Goal: Information Seeking & Learning: Learn about a topic

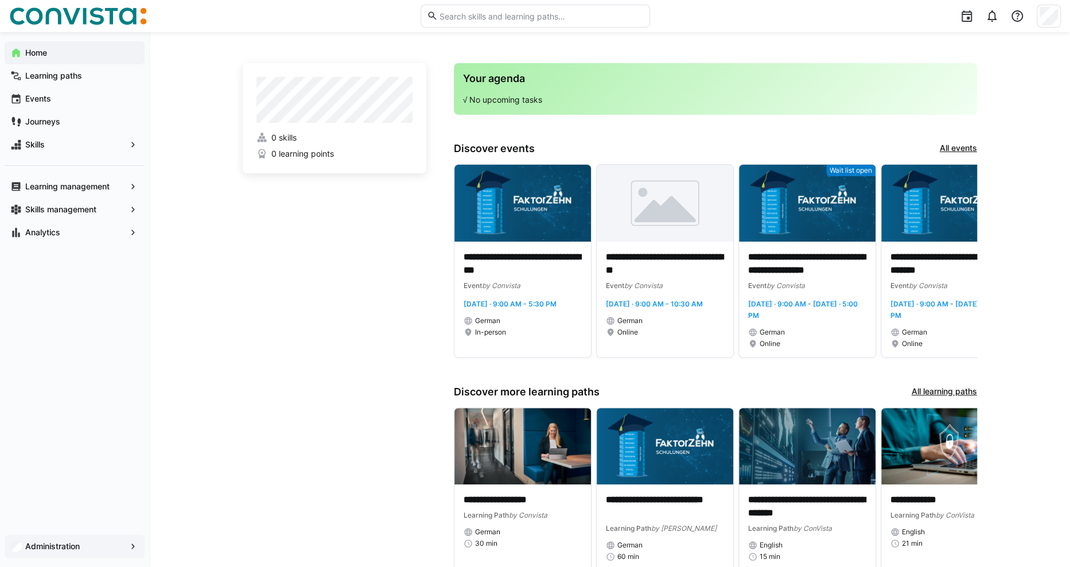
click at [0, 0] on app-navigation-label "Administration" at bounding box center [0, 0] width 0 height 0
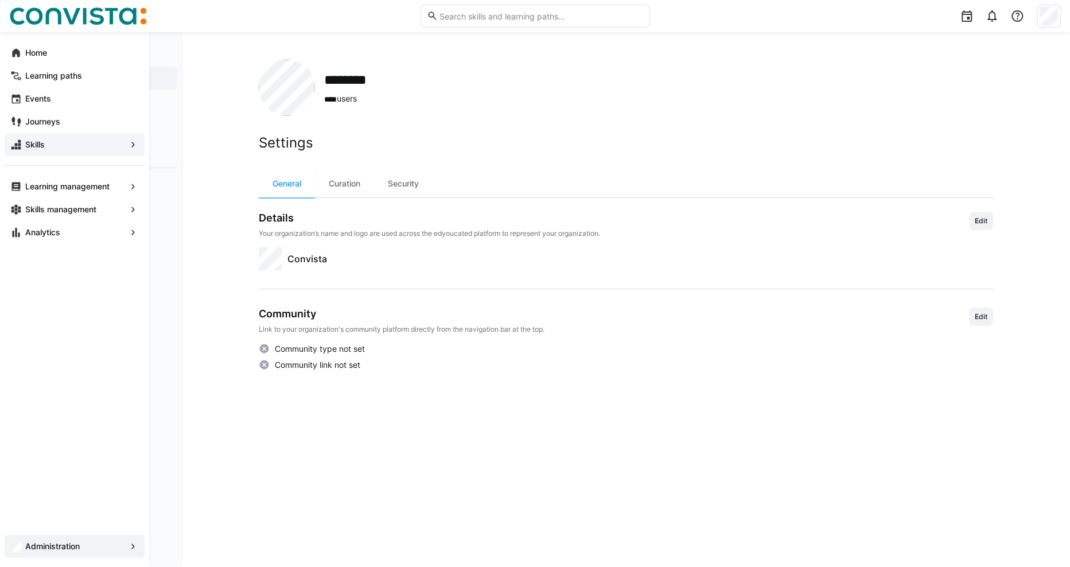
click at [67, 145] on span "Skills" at bounding box center [75, 144] width 102 height 11
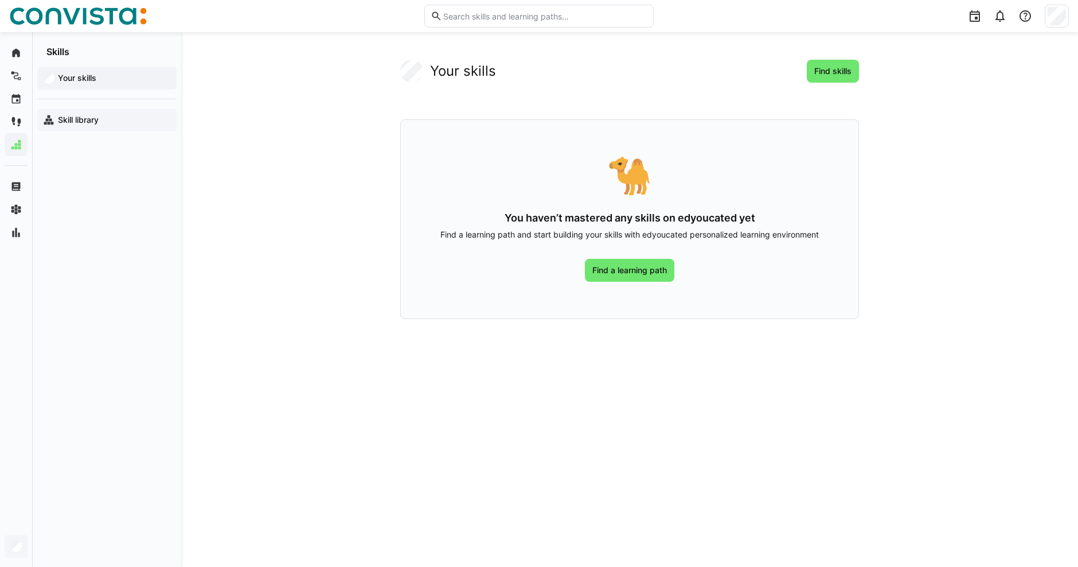
click at [0, 0] on app-navigation-label "Skill library" at bounding box center [0, 0] width 0 height 0
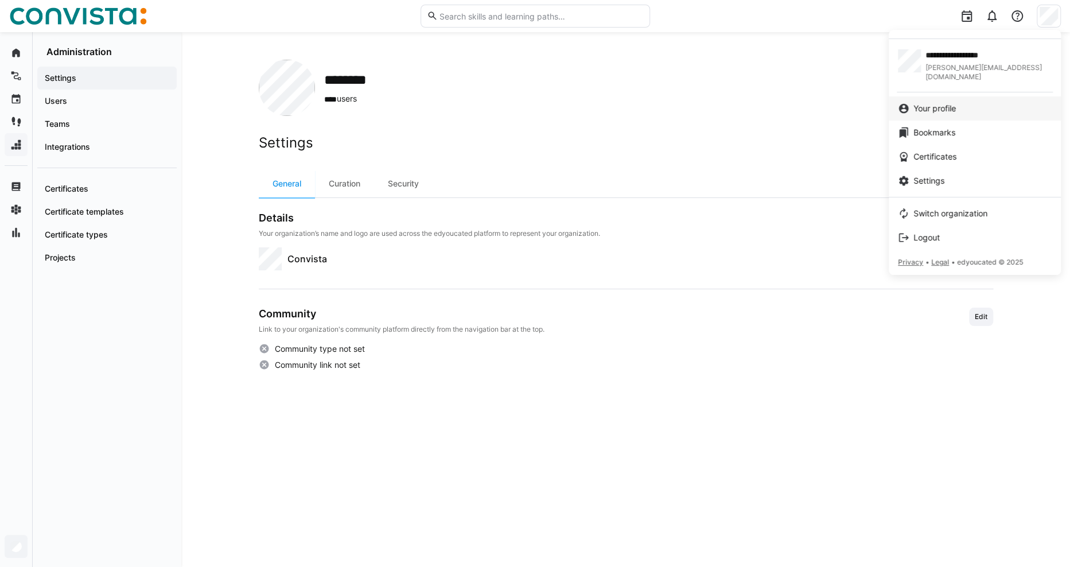
click at [945, 103] on span "Your profile" at bounding box center [934, 108] width 42 height 11
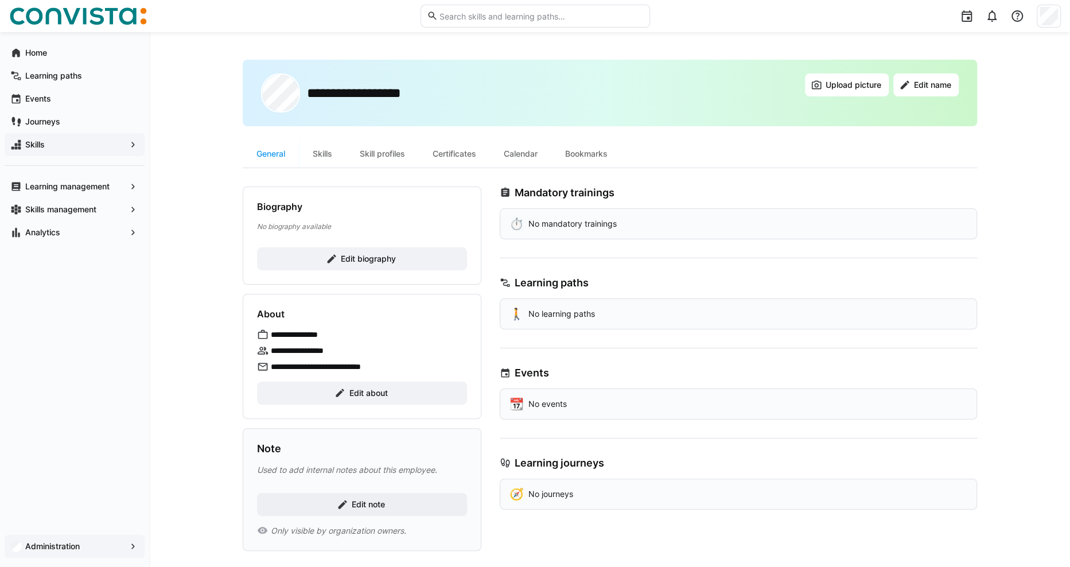
scroll to position [9, 0]
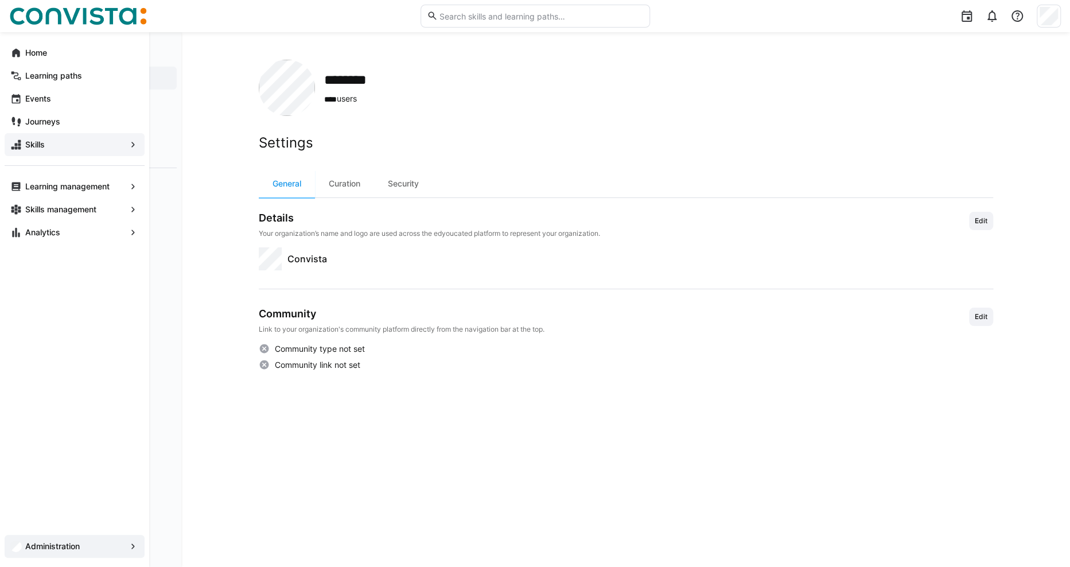
click at [0, 0] on app-navigation-label "Administration" at bounding box center [0, 0] width 0 height 0
click at [122, 550] on span "Administration" at bounding box center [75, 545] width 102 height 11
click at [0, 0] on app-navigation-label "Administration" at bounding box center [0, 0] width 0 height 0
click at [0, 0] on app-navigation-label "Skills management" at bounding box center [0, 0] width 0 height 0
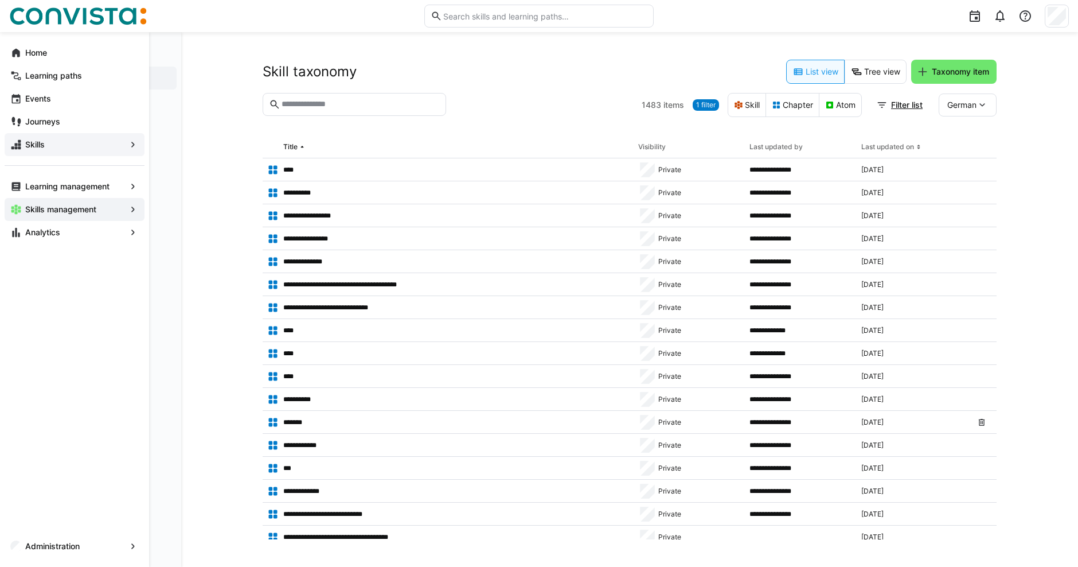
click at [0, 0] on app-navigation-label "Skills management" at bounding box center [0, 0] width 0 height 0
click at [126, 206] on div "Skills management" at bounding box center [75, 209] width 140 height 23
click at [134, 209] on eds-icon at bounding box center [132, 209] width 11 height 11
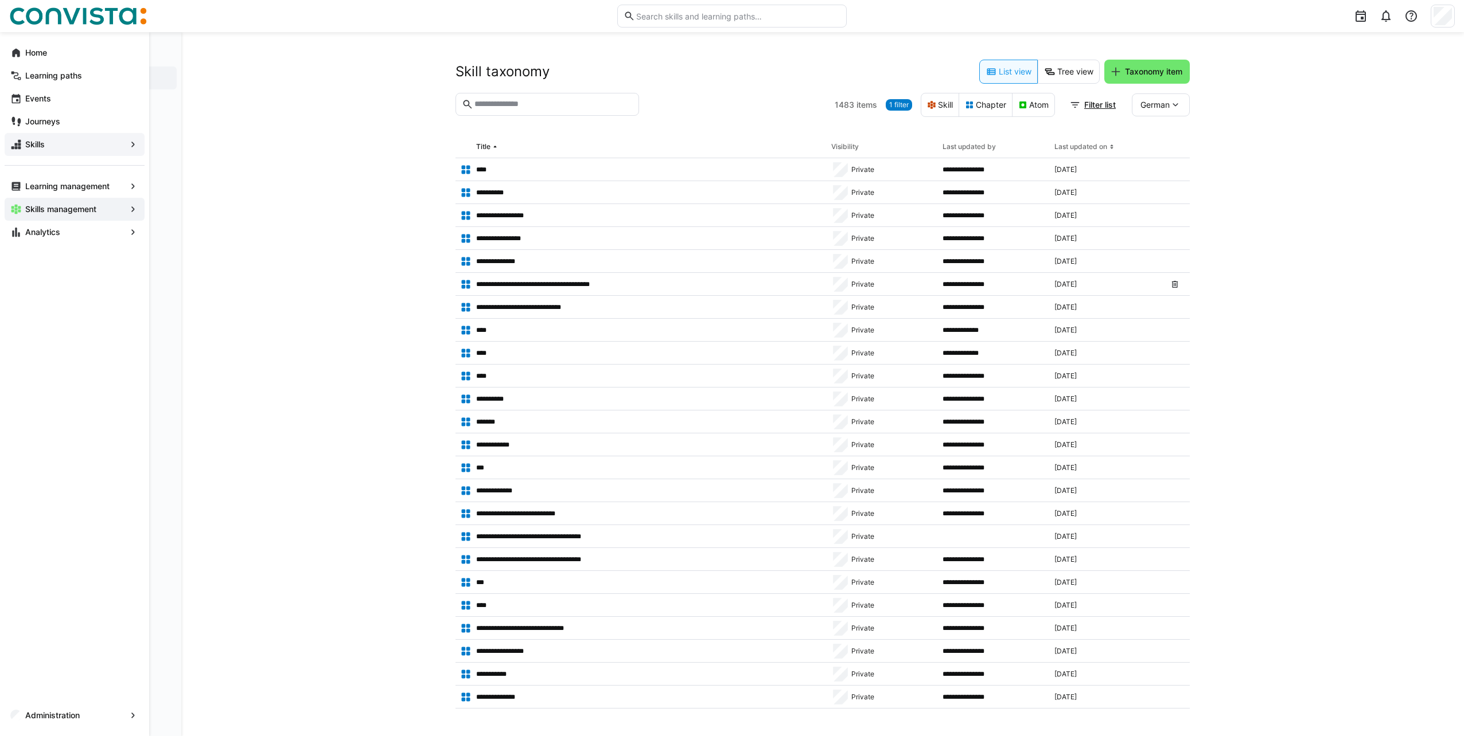
click at [0, 0] on app-navigation-label "Skills management" at bounding box center [0, 0] width 0 height 0
click at [0, 0] on app-navigation-label "Skill profiles" at bounding box center [0, 0] width 0 height 0
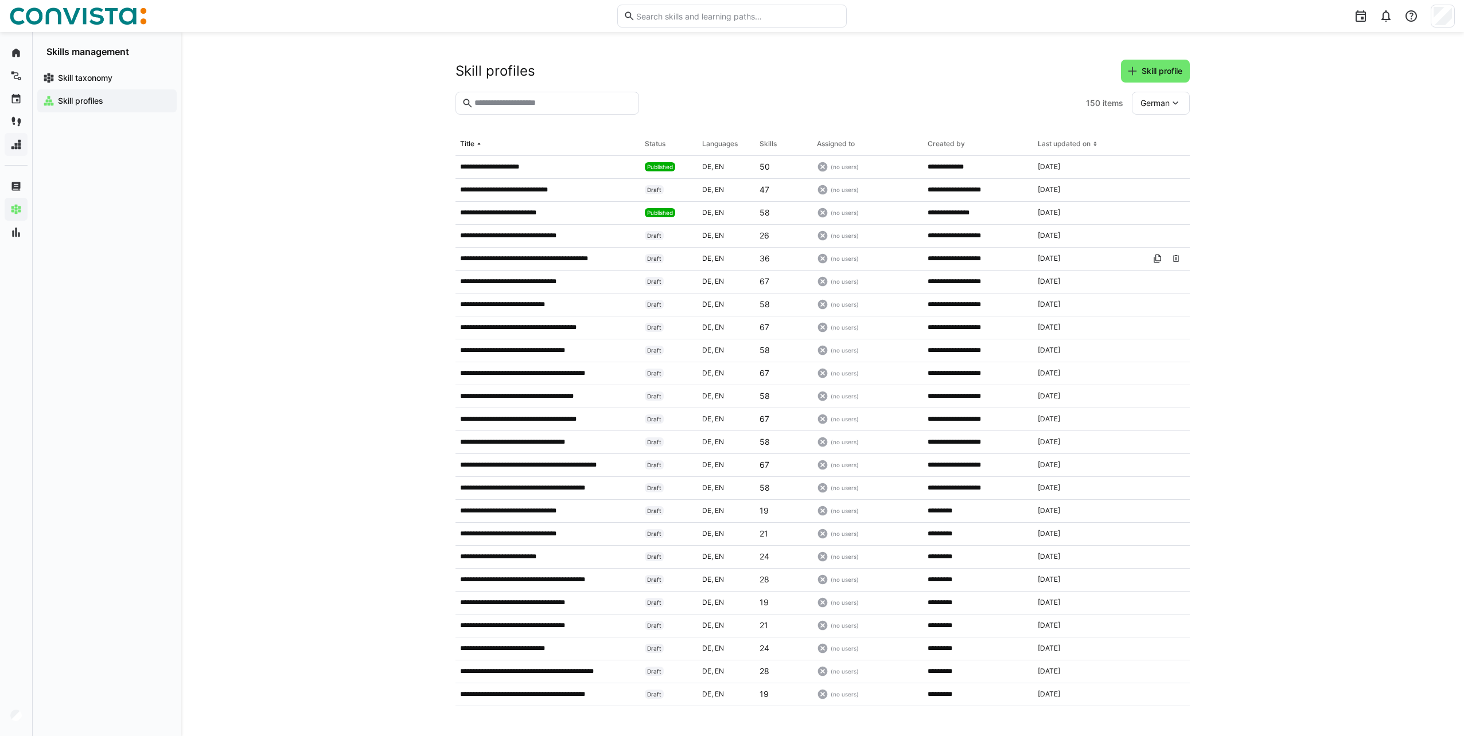
click at [513, 104] on input "text" at bounding box center [552, 103] width 159 height 10
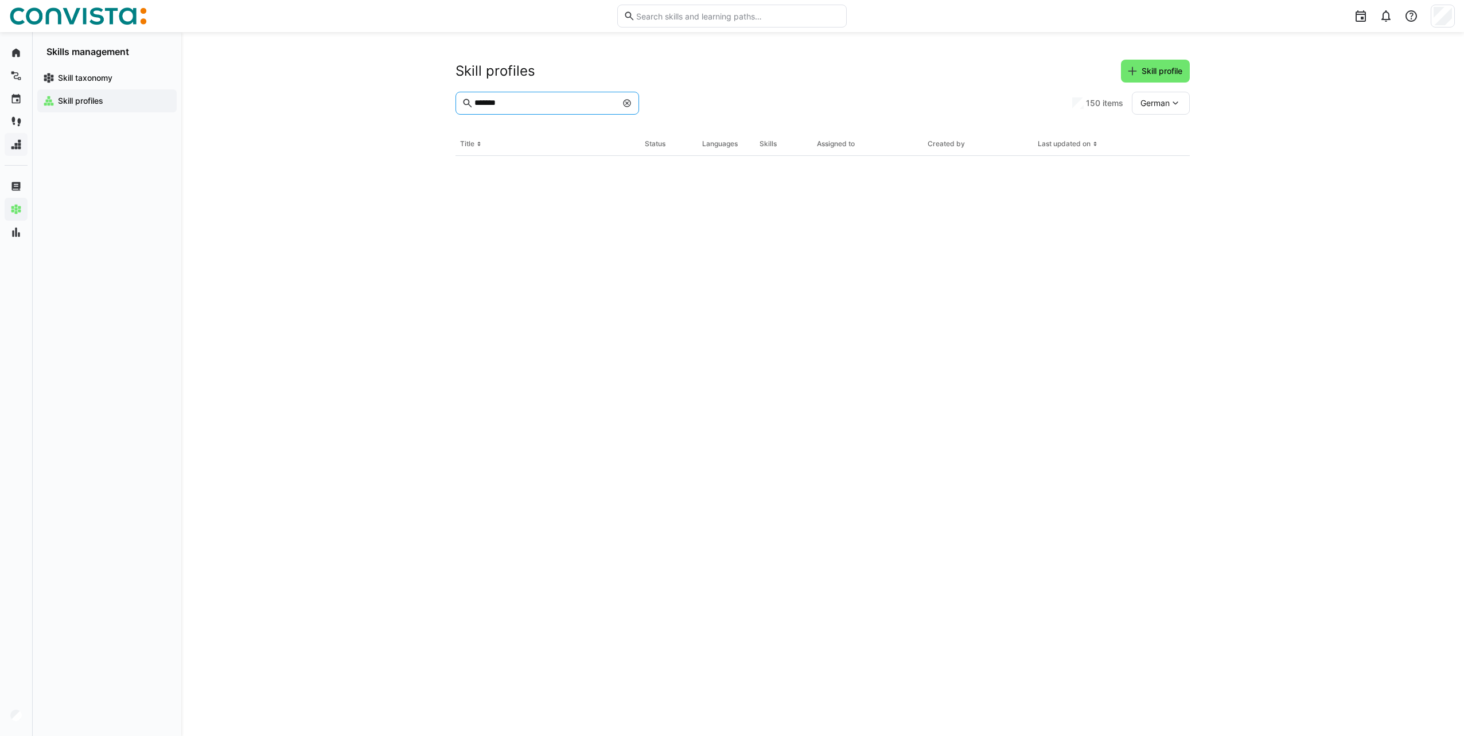
type input "*******"
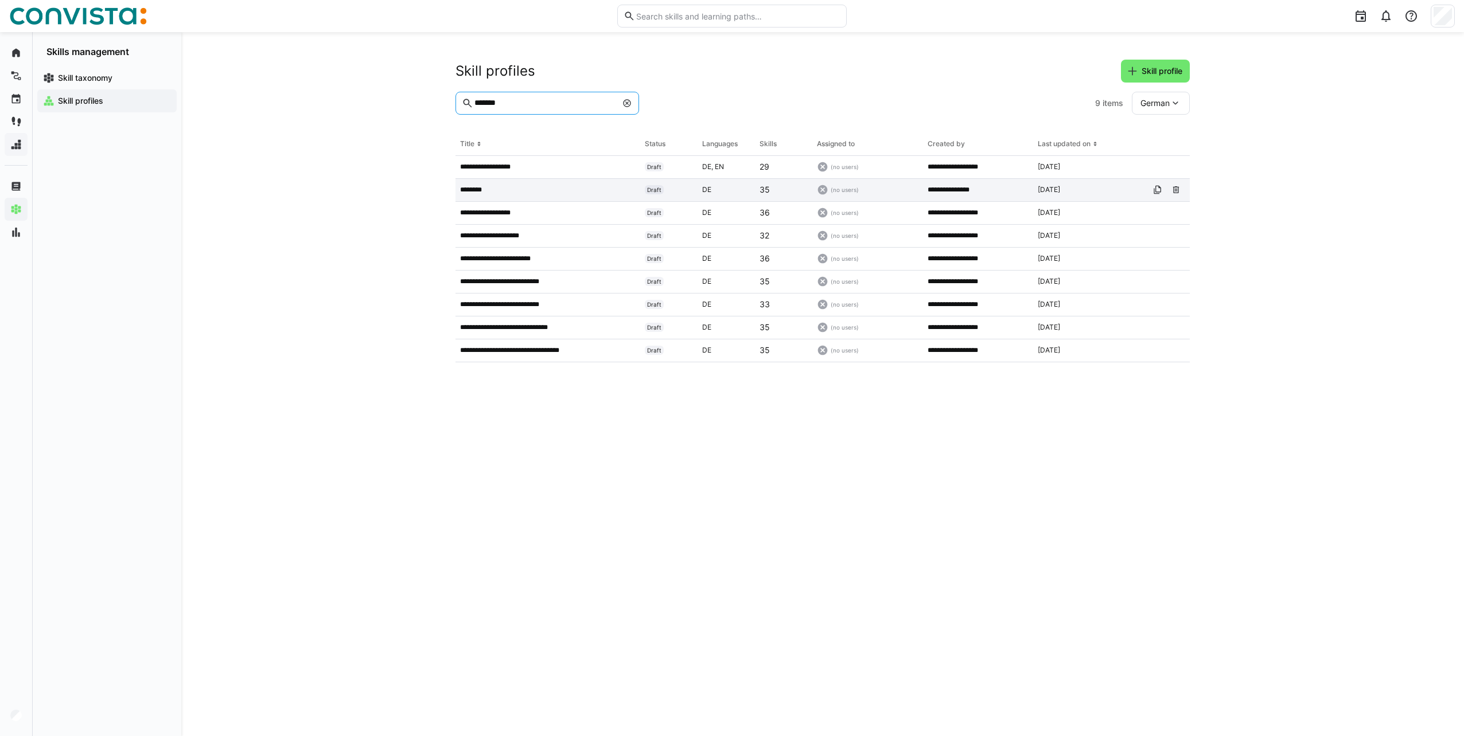
click at [492, 185] on app-table-first-column "********" at bounding box center [547, 189] width 175 height 9
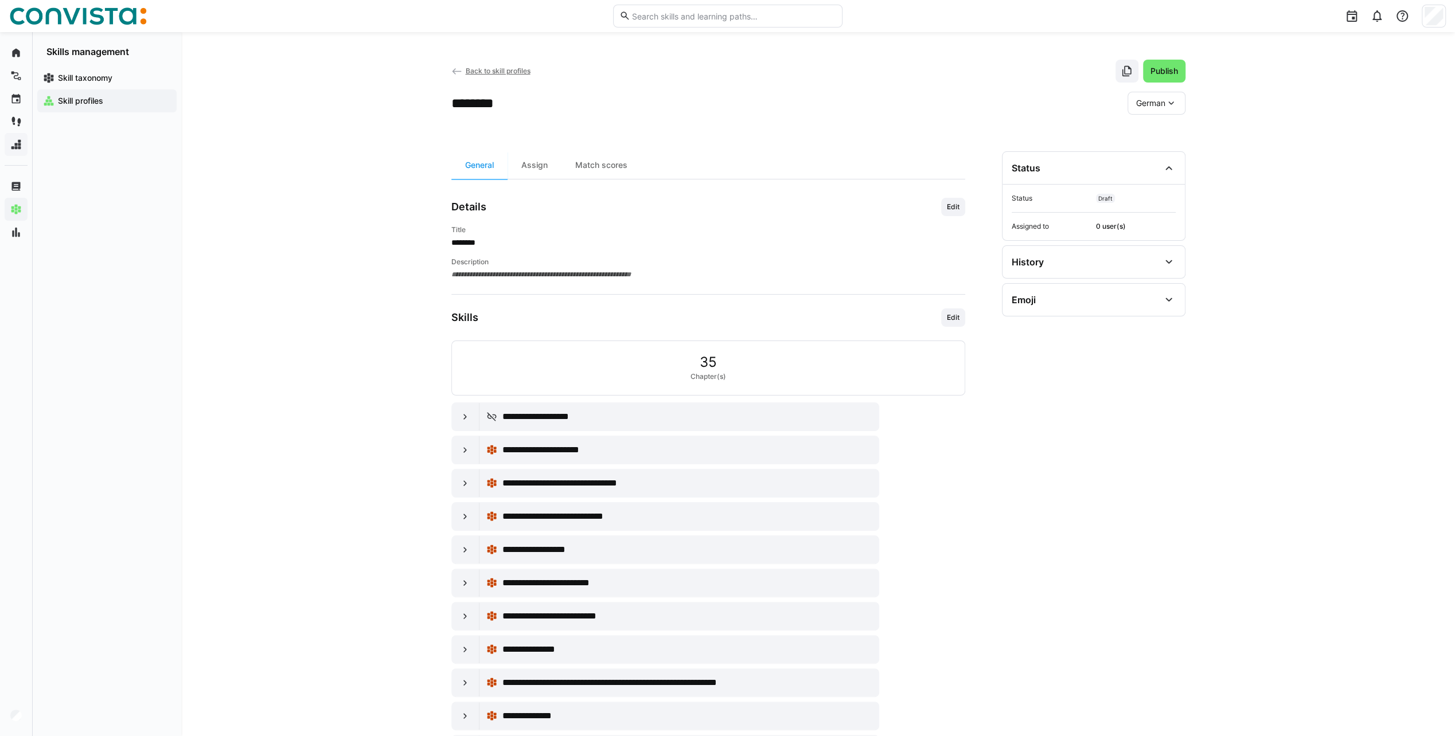
scroll to position [81, 0]
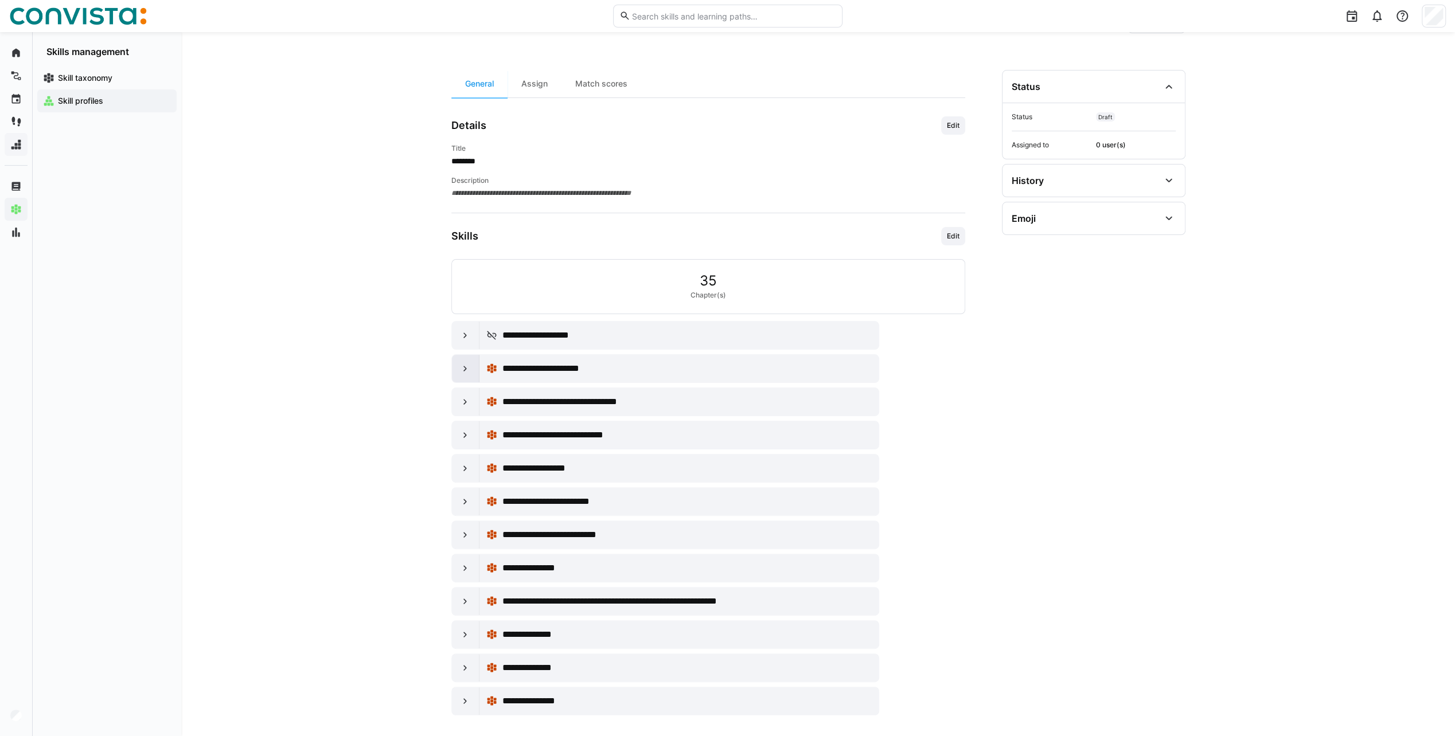
click at [467, 364] on eds-icon at bounding box center [464, 368] width 11 height 11
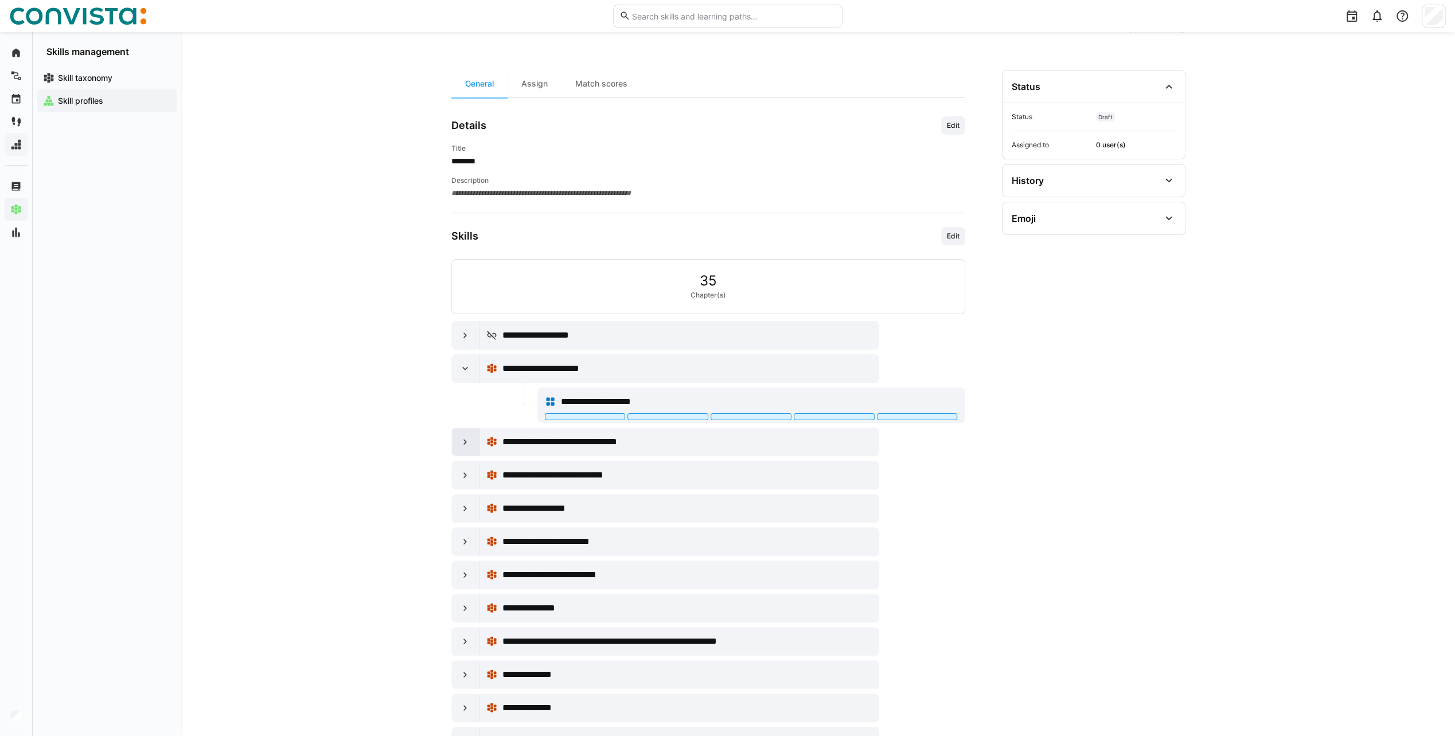
click at [463, 441] on eds-icon at bounding box center [464, 441] width 11 height 11
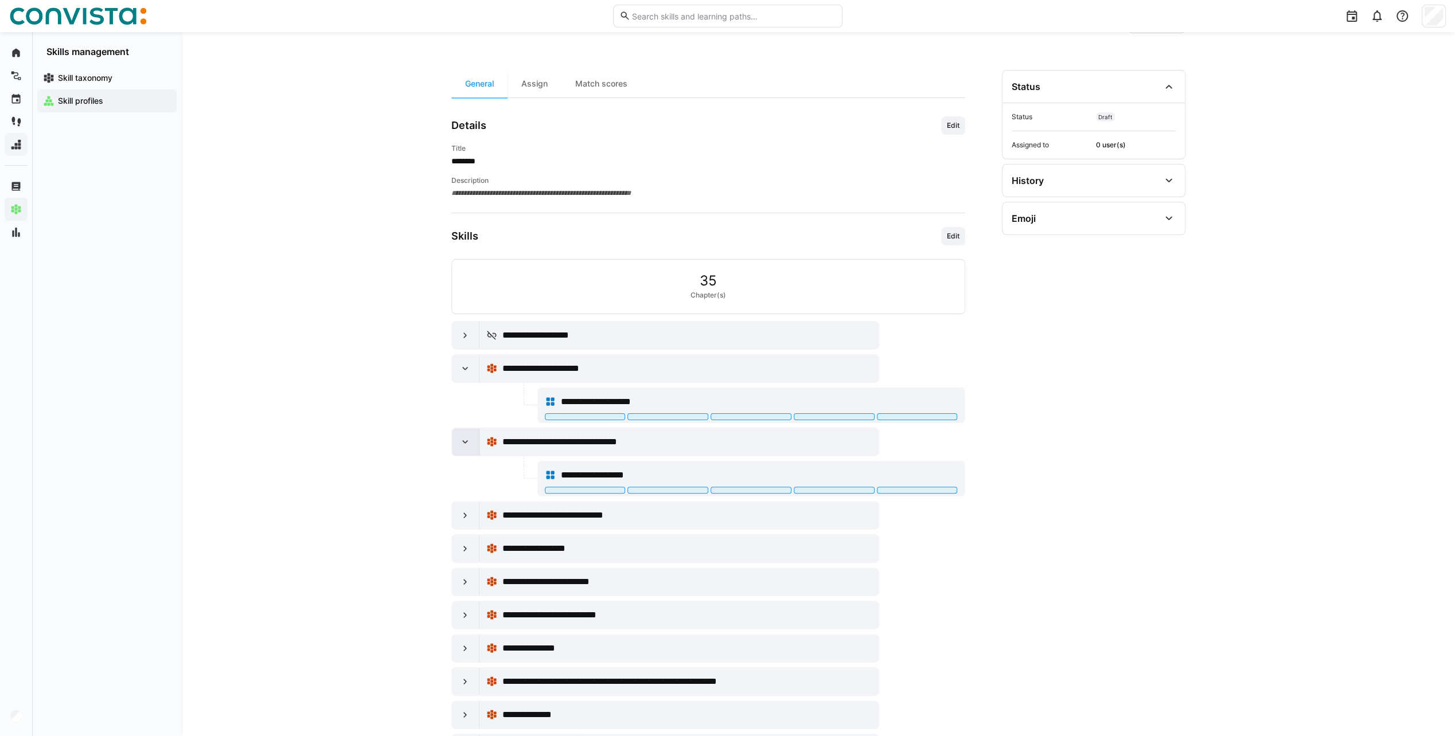
click at [469, 439] on eds-icon at bounding box center [464, 441] width 11 height 11
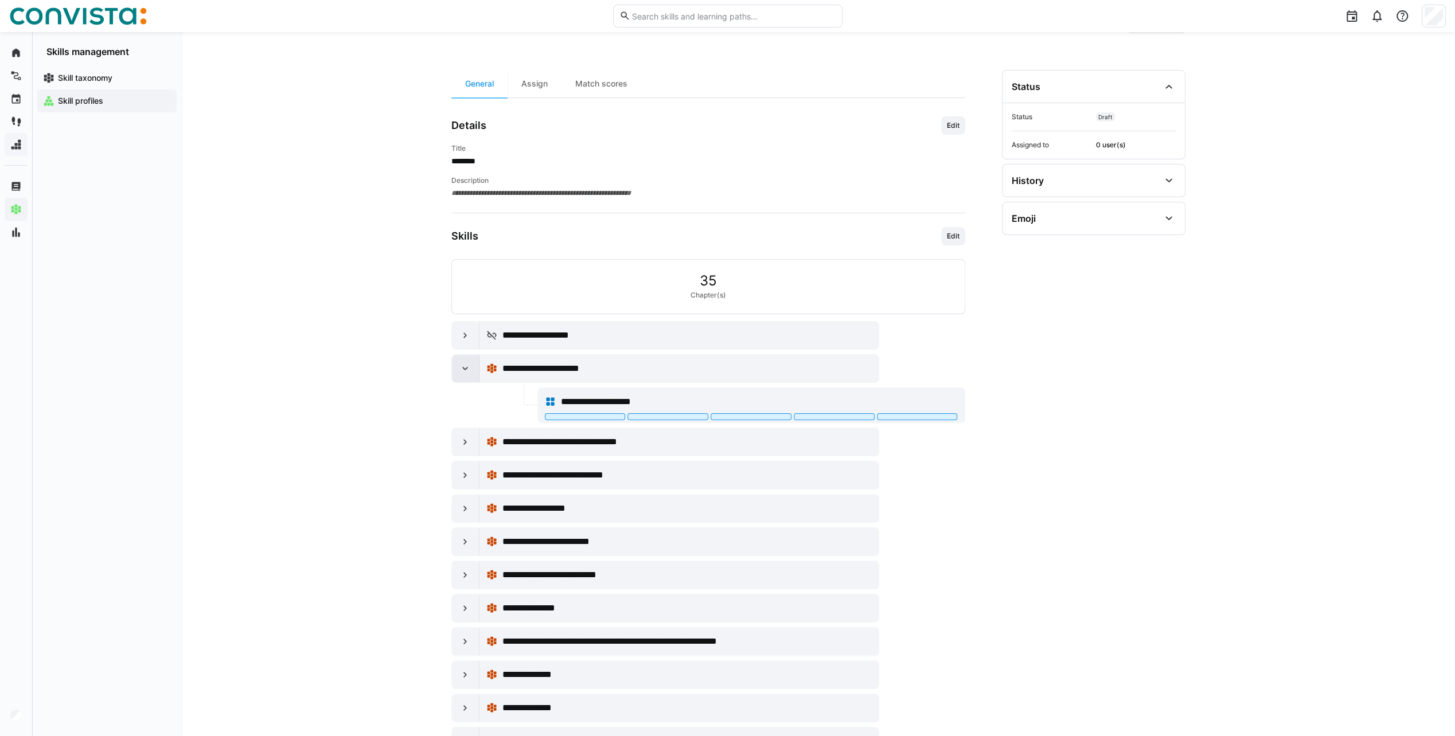
click at [459, 369] on eds-icon at bounding box center [464, 368] width 11 height 11
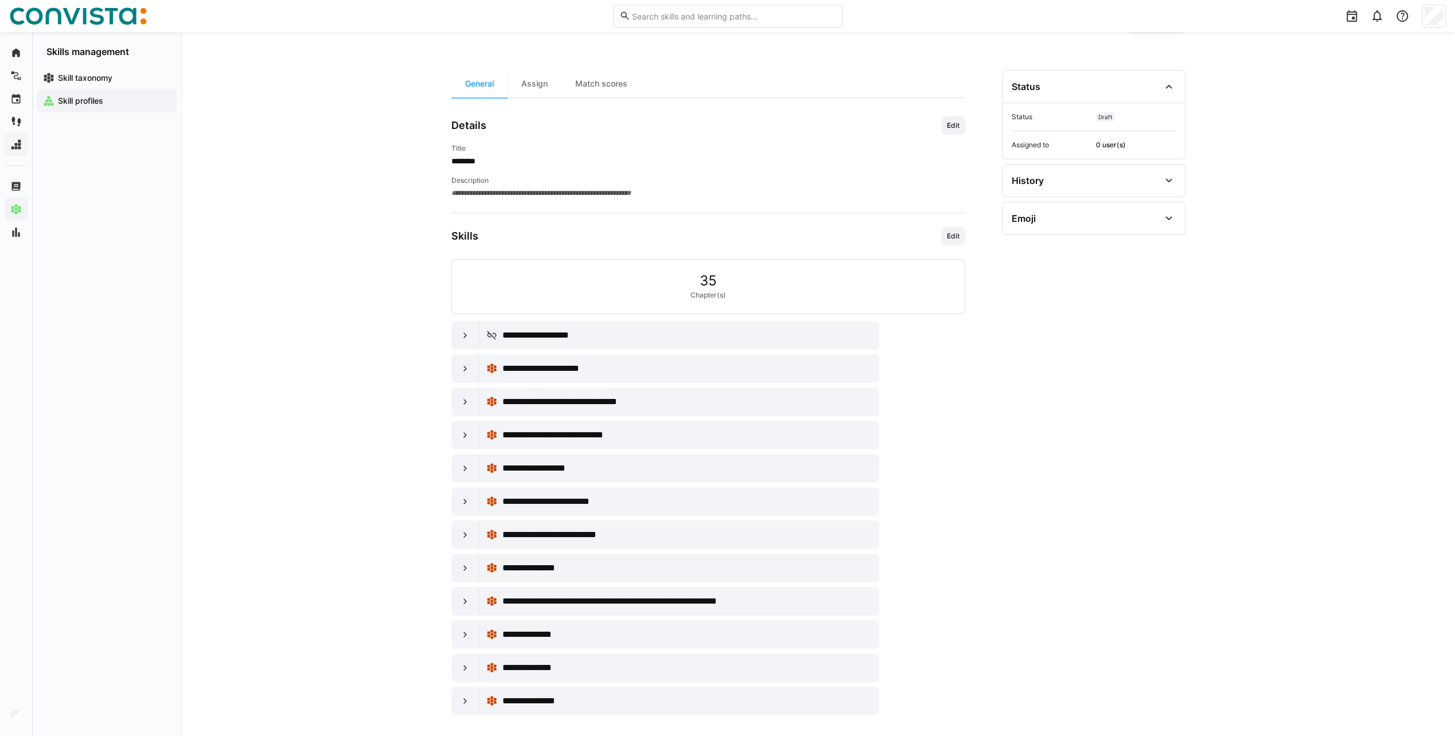
click at [374, 369] on div "**********" at bounding box center [818, 347] width 1274 height 793
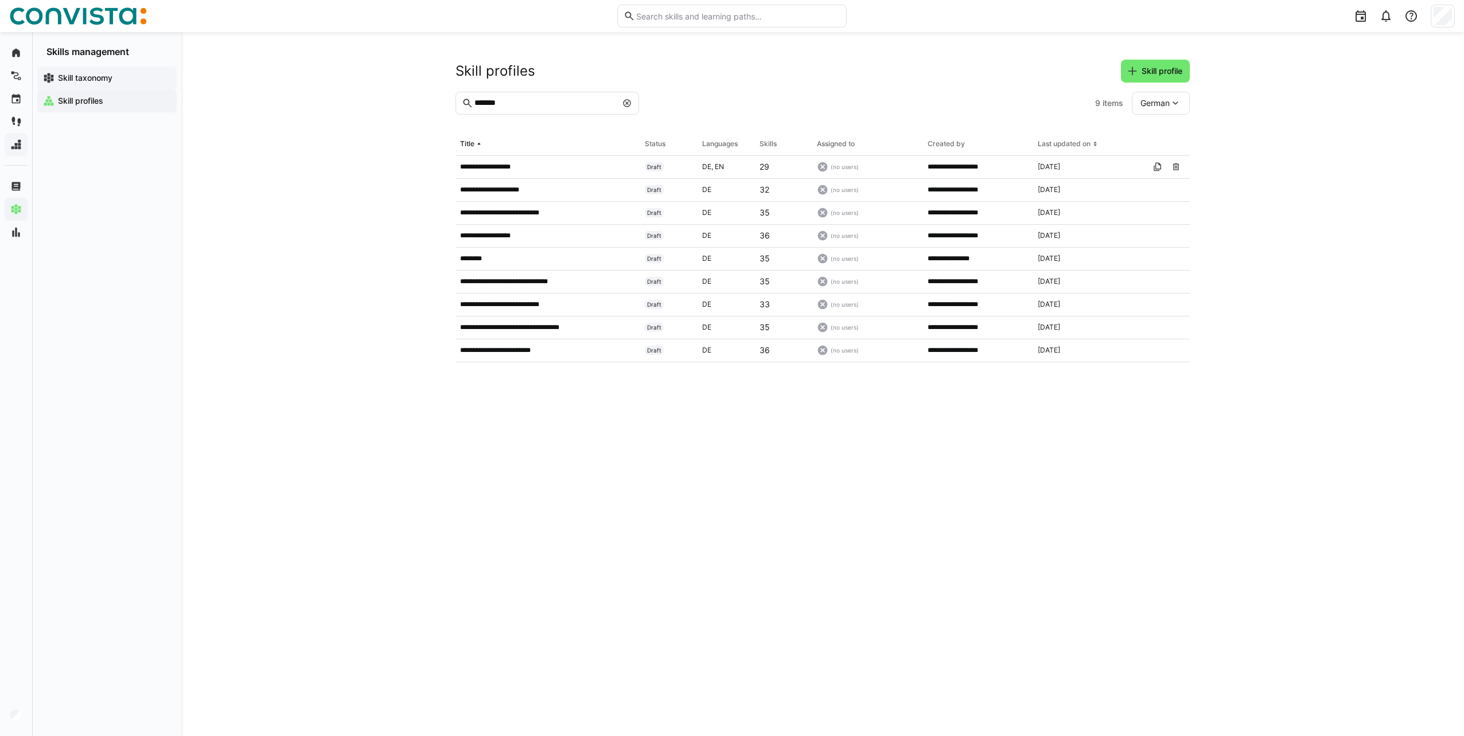
click at [0, 0] on app-navigation-label "Skill taxonomy" at bounding box center [0, 0] width 0 height 0
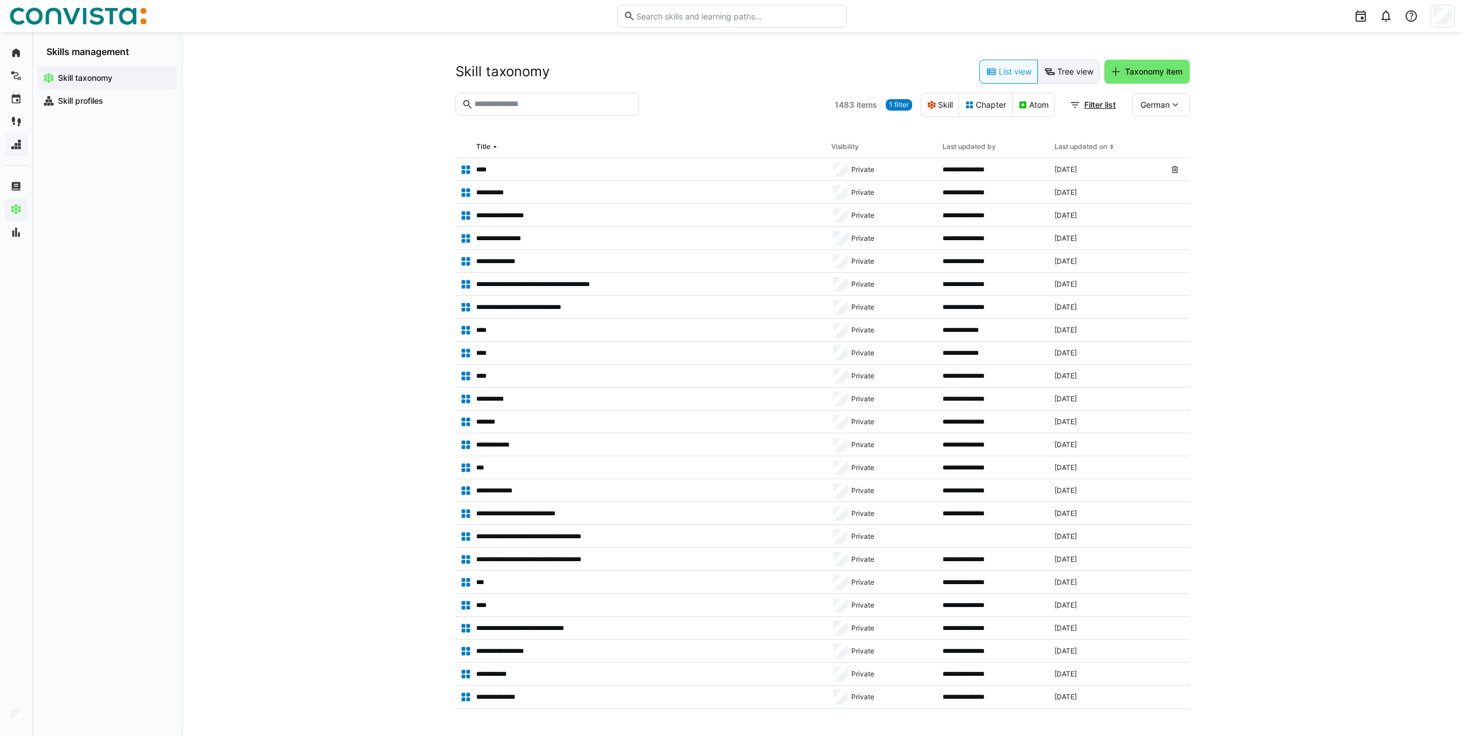
click at [1064, 73] on eds-button-option "Tree view" at bounding box center [1068, 72] width 62 height 24
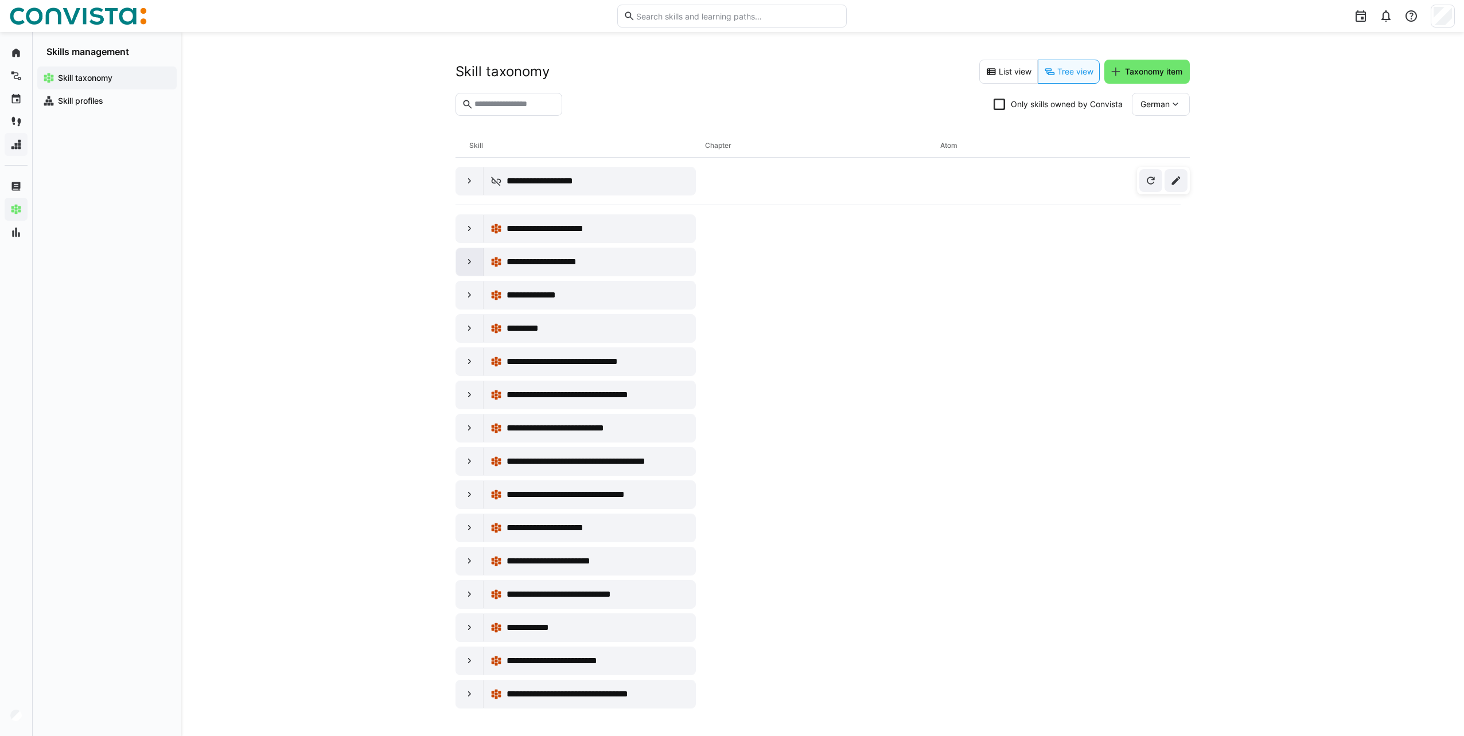
click at [465, 263] on eds-icon at bounding box center [469, 261] width 11 height 11
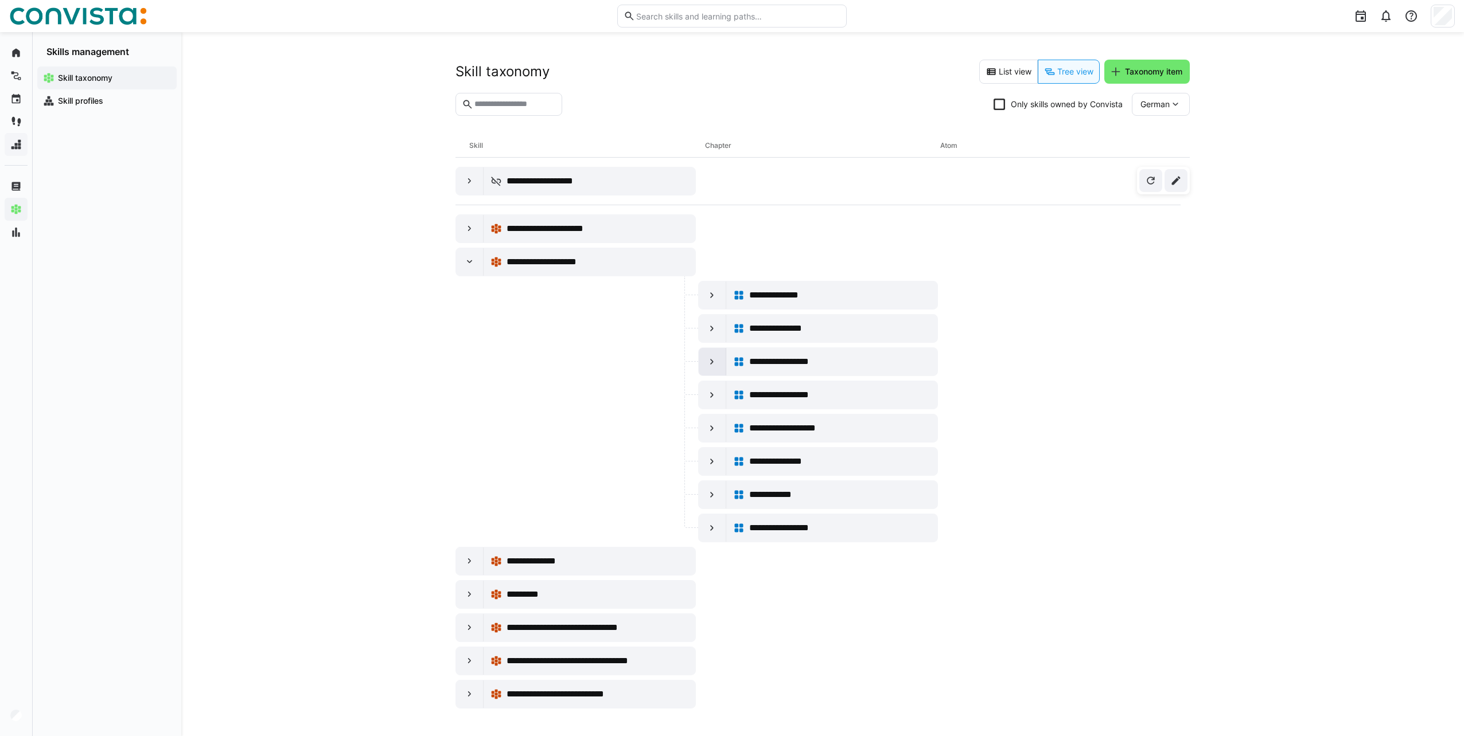
click at [713, 361] on eds-icon at bounding box center [711, 361] width 11 height 11
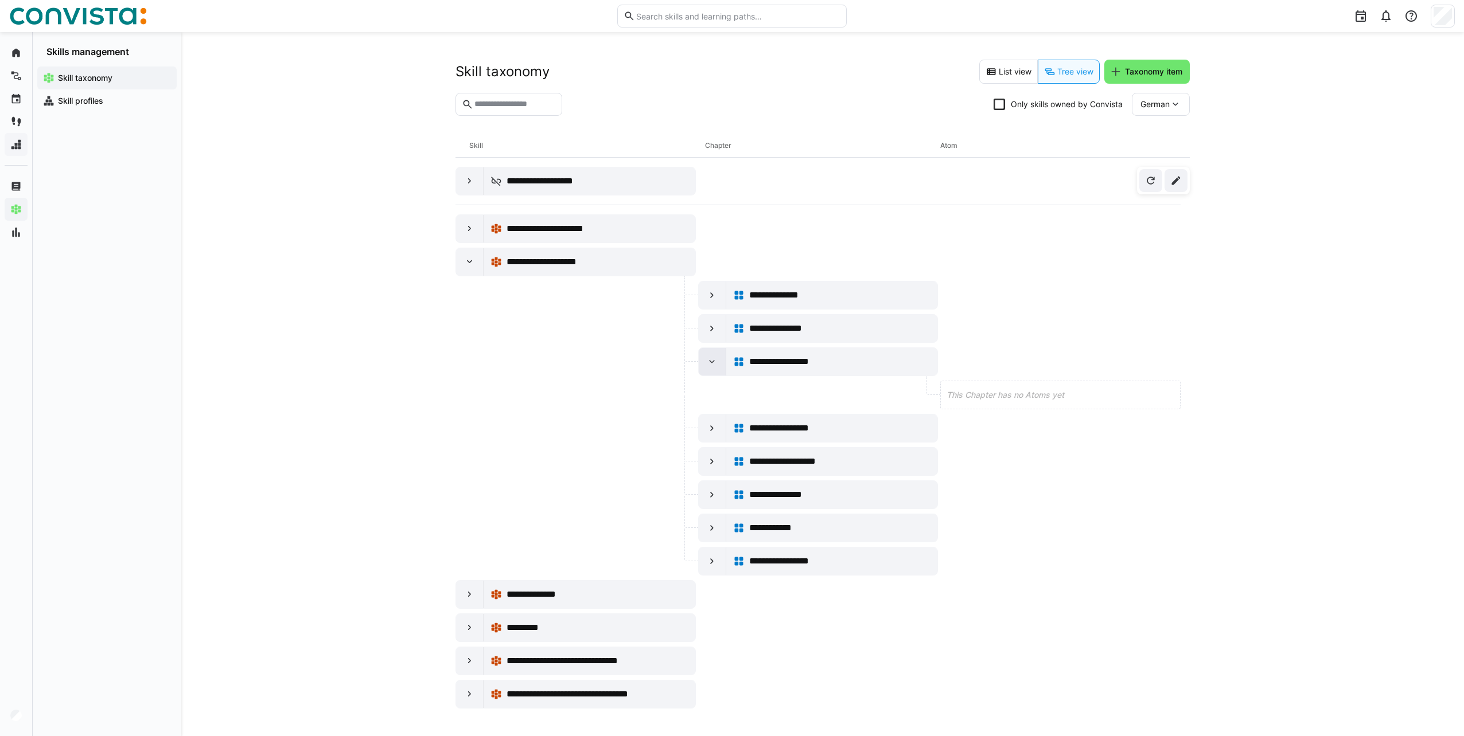
click at [713, 361] on eds-icon at bounding box center [711, 361] width 11 height 11
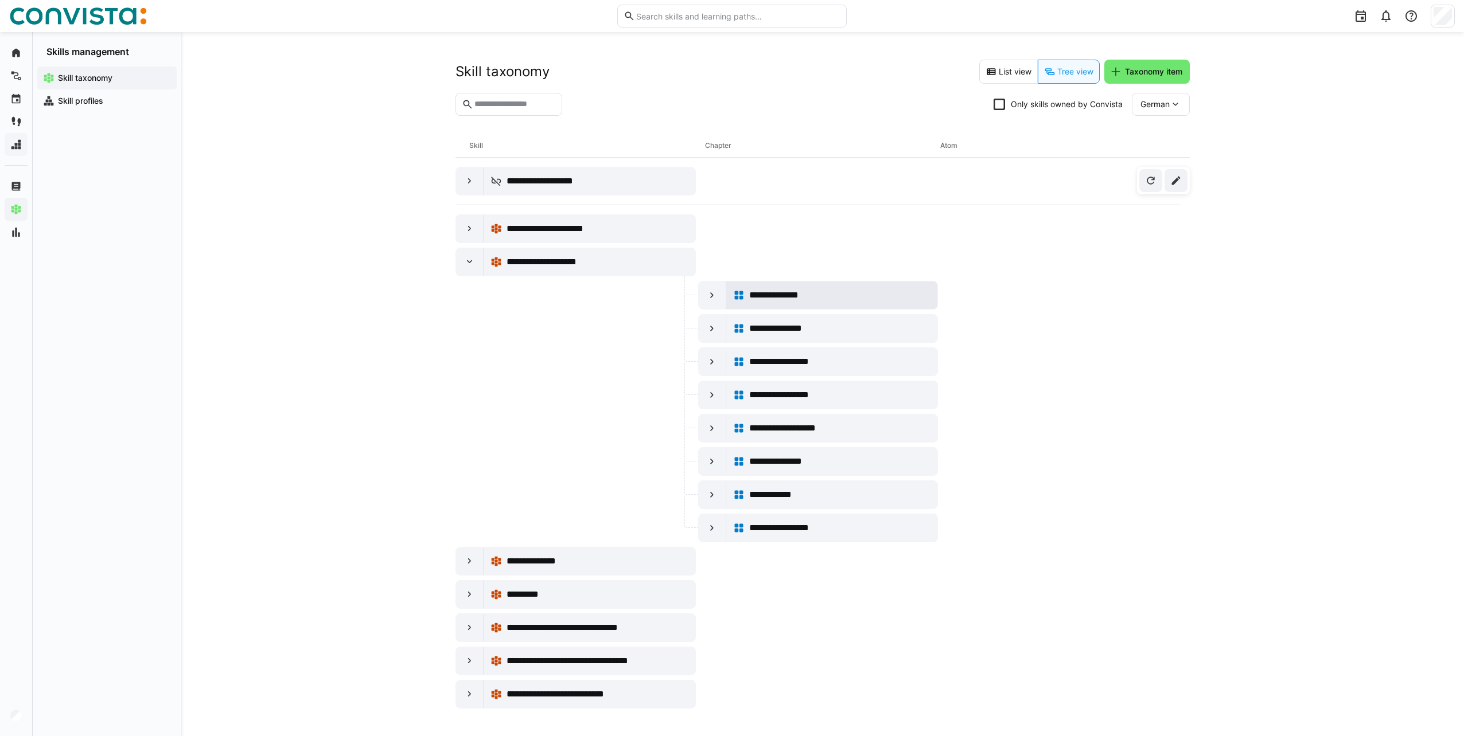
click at [790, 293] on span "**********" at bounding box center [783, 295] width 69 height 14
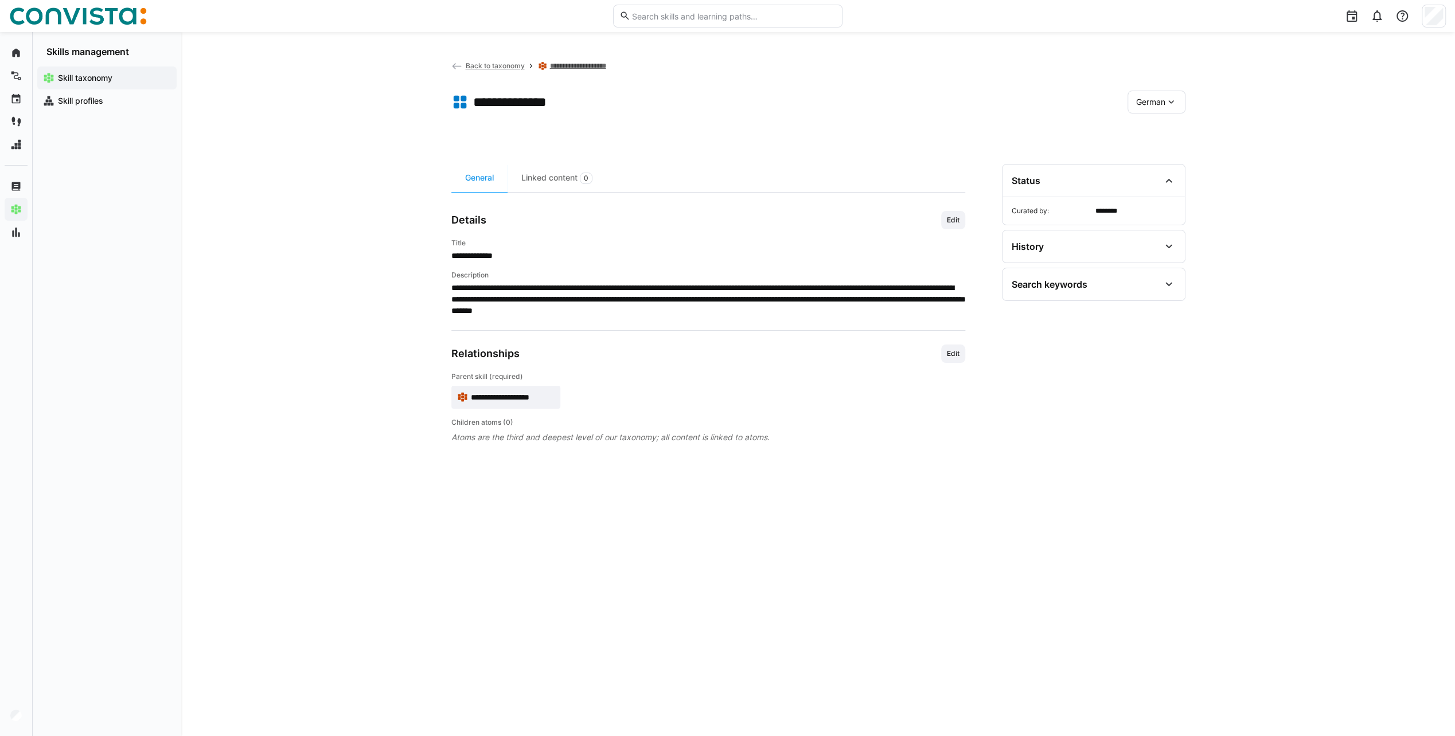
click at [524, 393] on span "**********" at bounding box center [512, 397] width 84 height 11
click at [272, 118] on div "**********" at bounding box center [818, 384] width 1274 height 704
click at [106, 99] on span "Skill profiles" at bounding box center [113, 100] width 115 height 11
